Goal: Navigation & Orientation: Find specific page/section

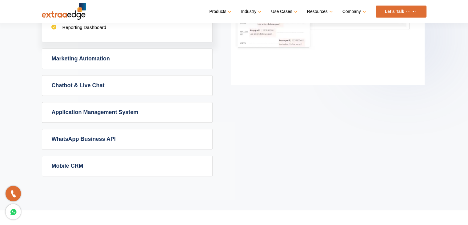
scroll to position [426, 0]
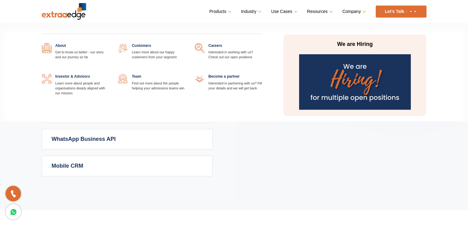
click at [186, 74] on link at bounding box center [186, 74] width 0 height 0
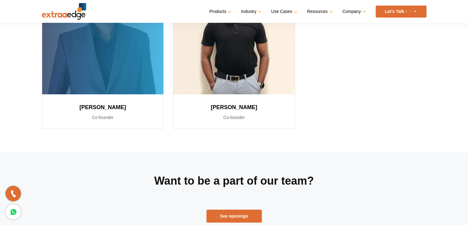
scroll to position [187, 0]
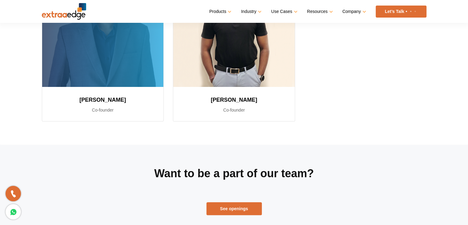
click at [106, 89] on div "Sushil Mundada Co-founder" at bounding box center [103, 104] width 122 height 34
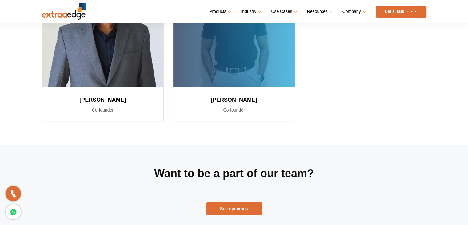
click at [218, 75] on div at bounding box center [234, 24] width 122 height 126
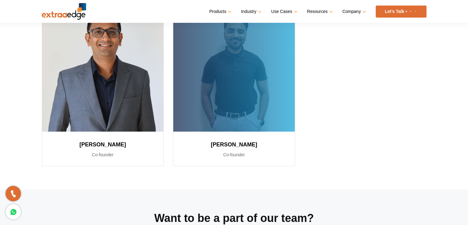
scroll to position [141, 0]
